Goal: Find contact information: Obtain details needed to contact an individual or organization

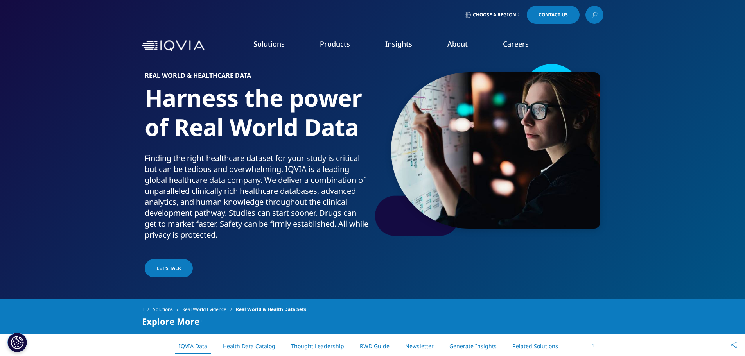
click at [542, 16] on span "Contact Us" at bounding box center [552, 15] width 29 height 5
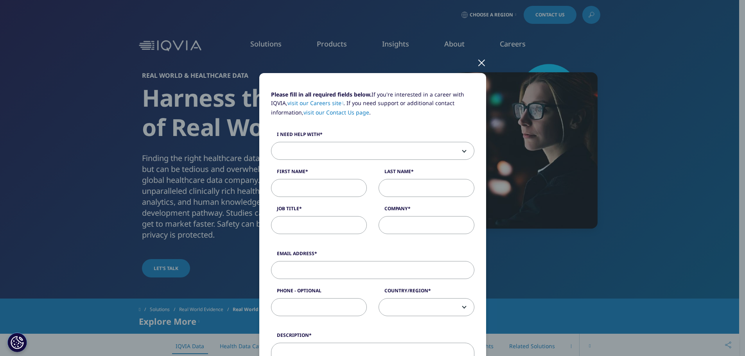
click at [477, 63] on div at bounding box center [481, 63] width 9 height 22
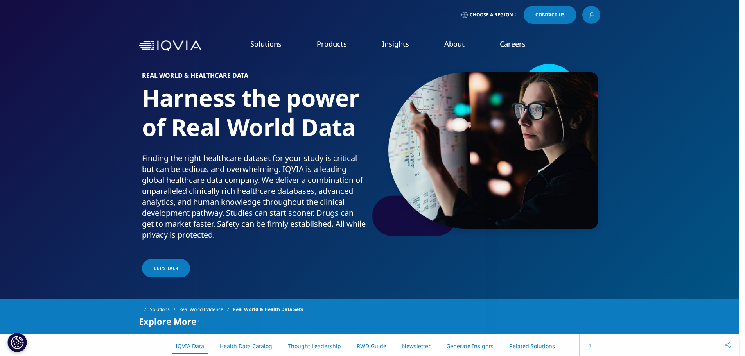
click at [538, 11] on link "Contact Us" at bounding box center [550, 15] width 53 height 18
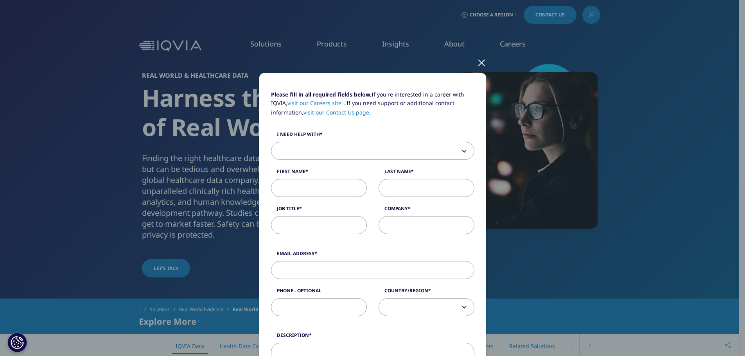
click at [479, 63] on div at bounding box center [481, 63] width 9 height 22
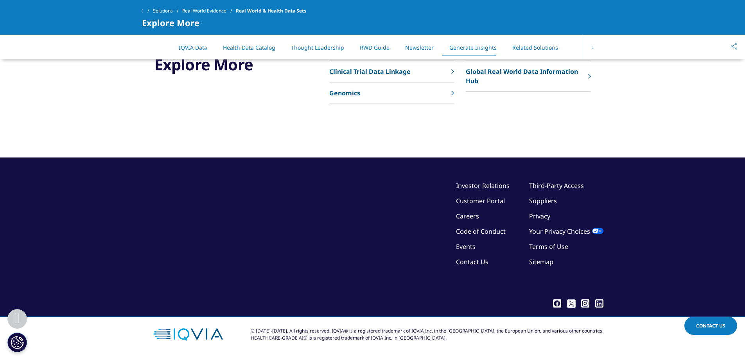
scroll to position [0, 36]
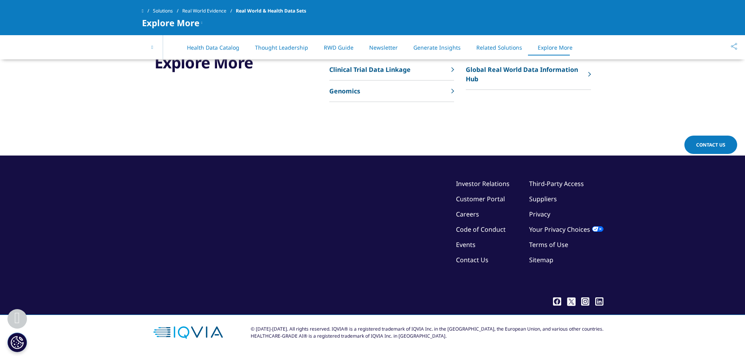
click at [352, 329] on div "© [DATE]-[DATE]. All rights reserved. IQVIA® is a registered trademark of IQVIA…" at bounding box center [427, 333] width 353 height 14
click at [434, 331] on div "© [DATE]-[DATE]. All rights reserved. IQVIA® is a registered trademark of IQVIA…" at bounding box center [427, 333] width 353 height 14
drag, startPoint x: 434, startPoint y: 331, endPoint x: 442, endPoint y: 330, distance: 7.5
click at [442, 330] on div "© [DATE]-[DATE]. All rights reserved. IQVIA® is a registered trademark of IQVIA…" at bounding box center [427, 333] width 353 height 14
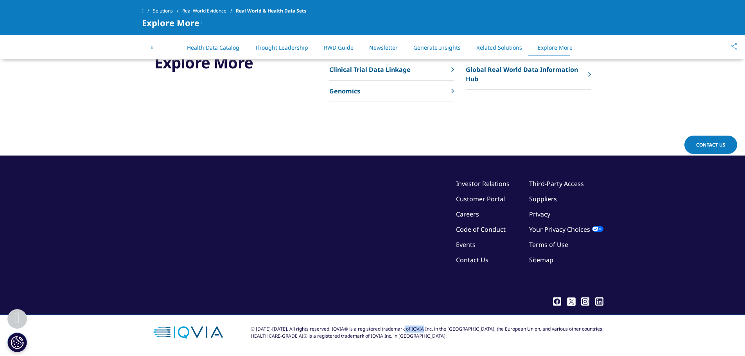
copy div "IQVIA Inc"
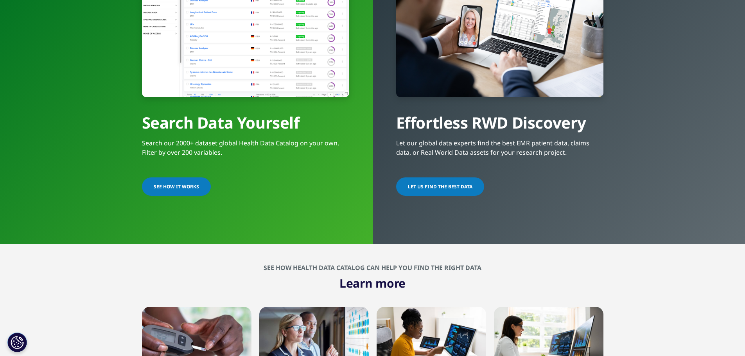
scroll to position [0, 0]
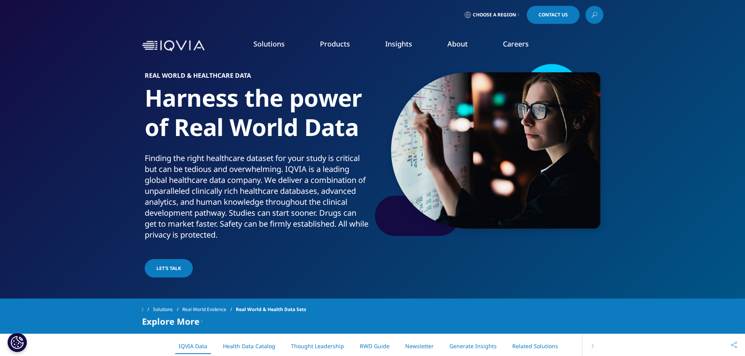
click at [464, 43] on link "About" at bounding box center [457, 43] width 20 height 9
